Goal: Find specific page/section: Find specific page/section

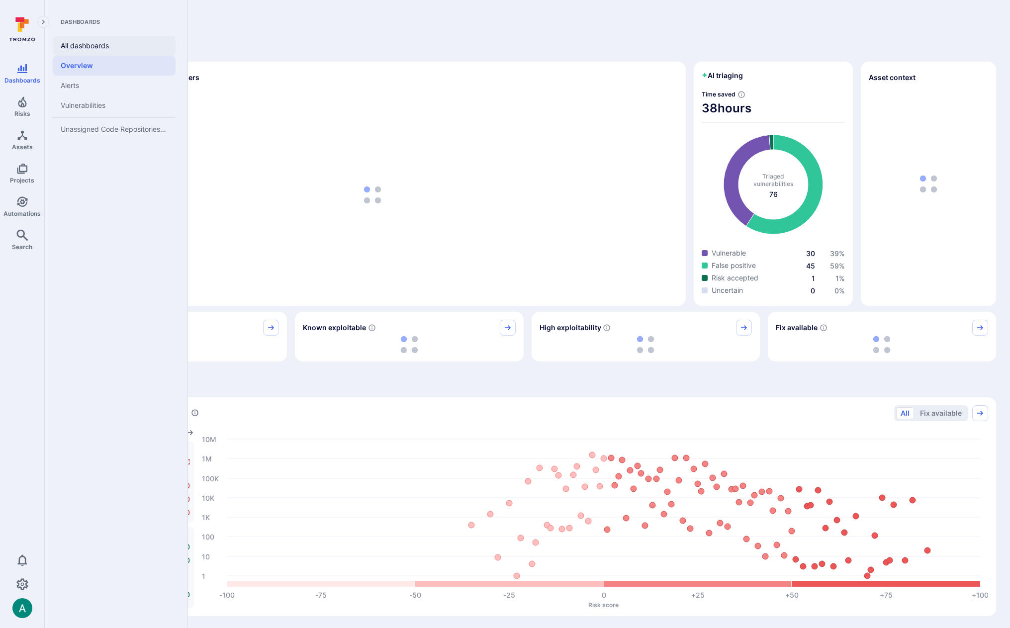
click at [87, 45] on link "All dashboards" at bounding box center [114, 46] width 123 height 20
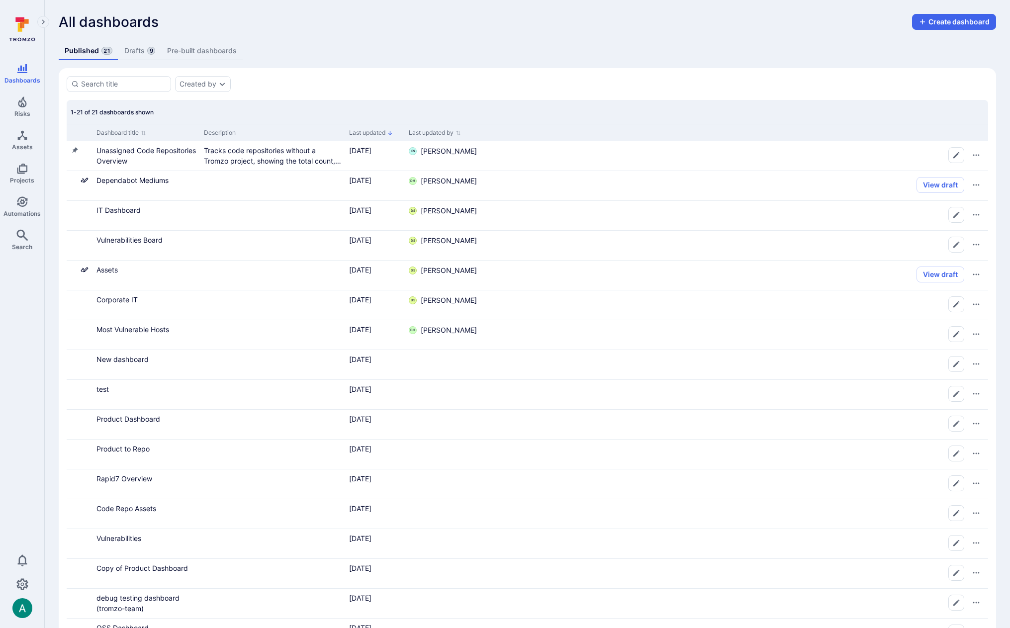
click at [135, 45] on link "Drafts 9" at bounding box center [139, 51] width 43 height 18
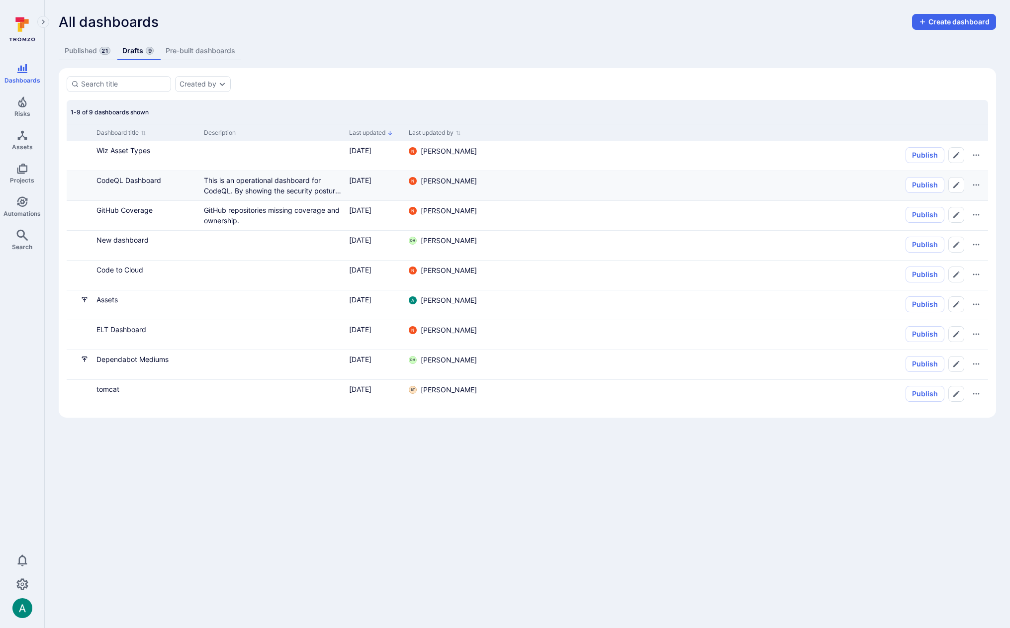
click at [130, 185] on div "CodeQL Dashboard" at bounding box center [145, 180] width 99 height 10
click at [134, 180] on link "CodeQL Dashboard" at bounding box center [128, 180] width 65 height 8
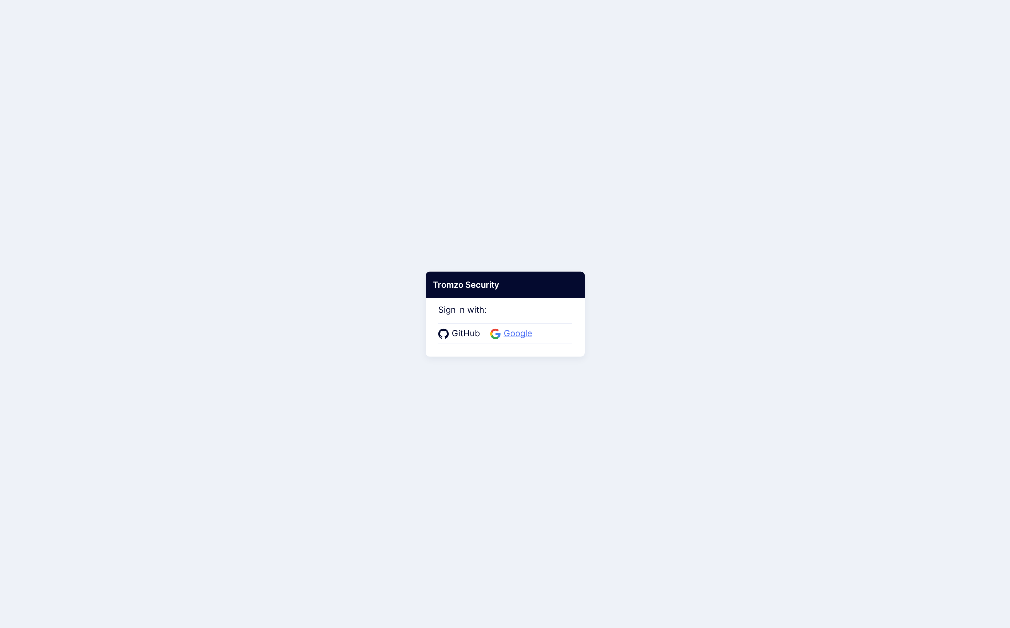
click at [515, 336] on span "Google" at bounding box center [518, 333] width 34 height 13
